Goal: Obtain resource: Download file/media

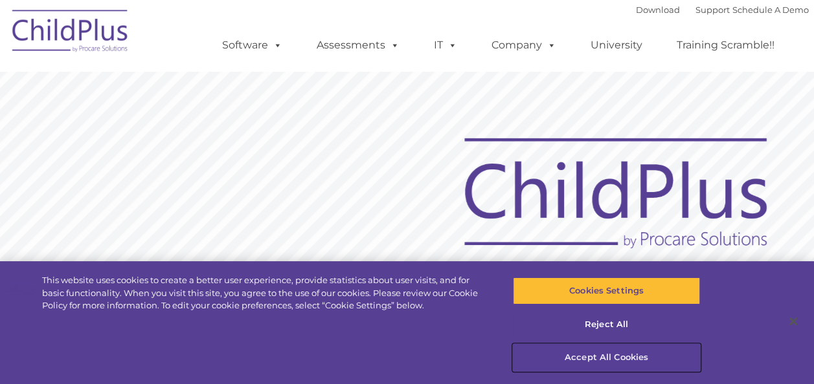
click at [621, 358] on button "Accept All Cookies" at bounding box center [606, 357] width 187 height 27
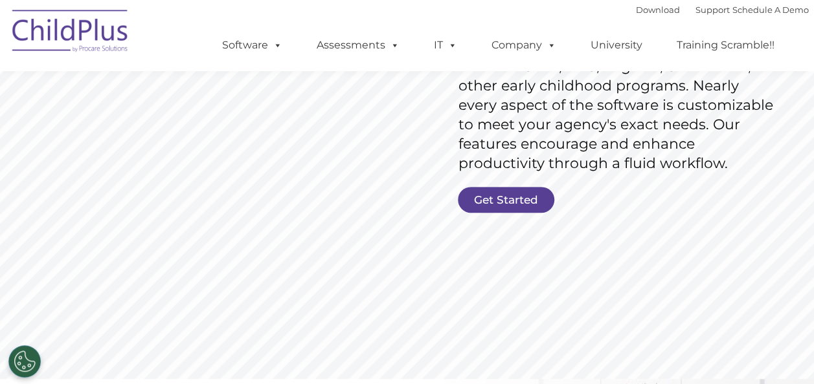
scroll to position [245, 0]
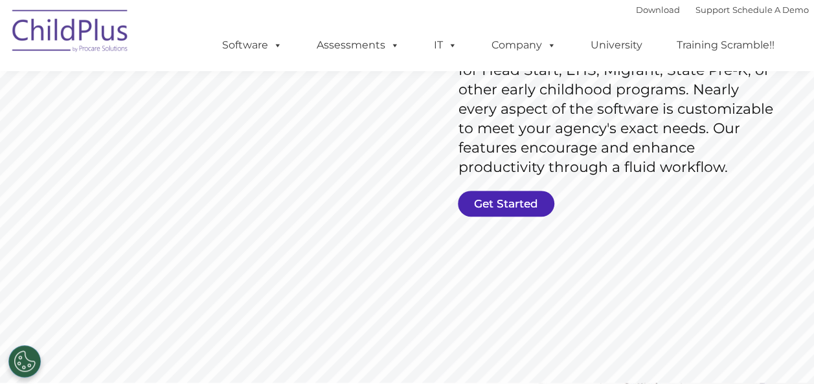
click at [523, 203] on link "Get Started" at bounding box center [506, 204] width 96 height 26
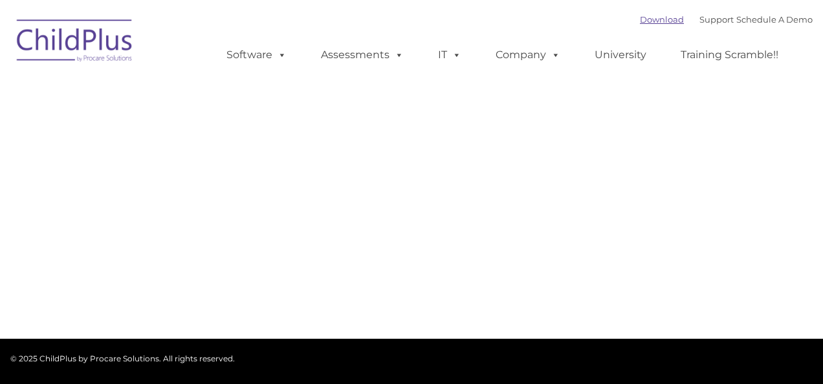
click at [655, 20] on link "Download" at bounding box center [662, 19] width 44 height 10
type input ""
